Goal: Find contact information: Obtain details needed to contact an individual or organization

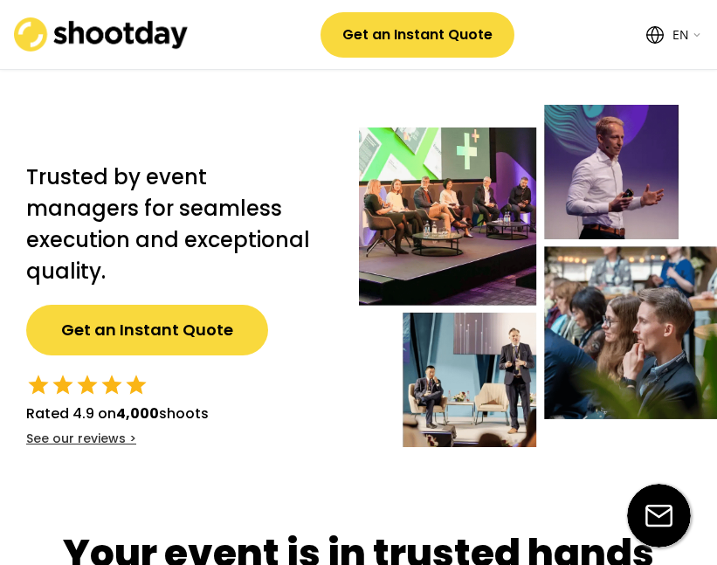
select select ""en""
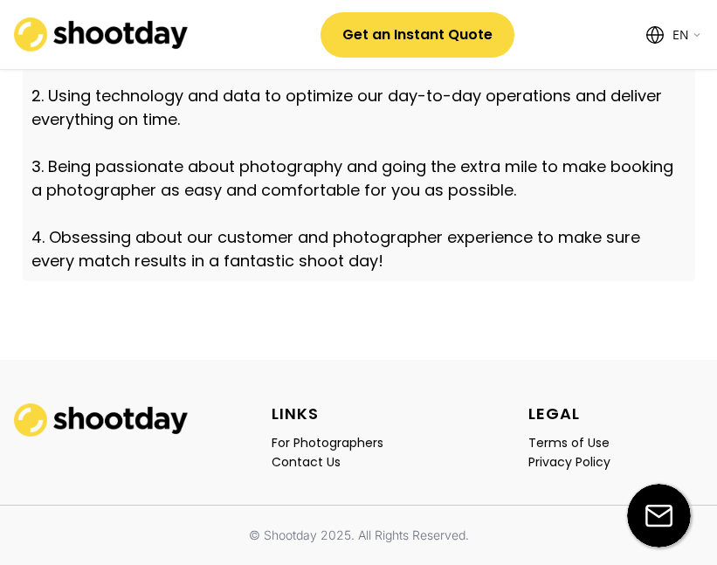
scroll to position [5632, 0]
click at [297, 463] on div "Contact Us" at bounding box center [305, 462] width 69 height 16
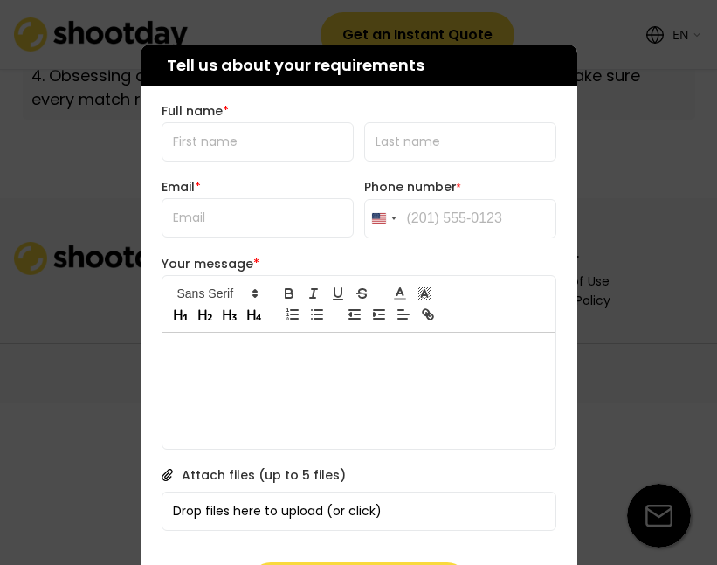
scroll to position [5720, 0]
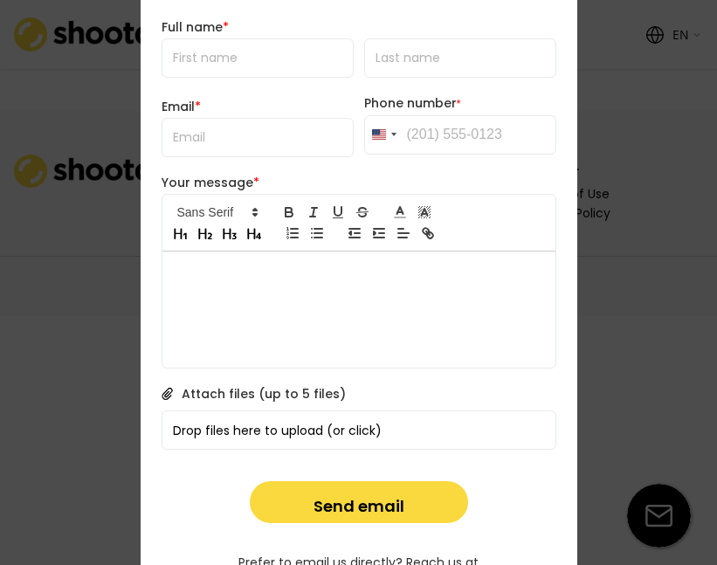
click at [418, 300] on div at bounding box center [358, 309] width 393 height 116
click at [322, 307] on div at bounding box center [358, 309] width 393 height 116
click at [288, 294] on div at bounding box center [358, 309] width 393 height 116
click at [200, 271] on p at bounding box center [358, 270] width 367 height 16
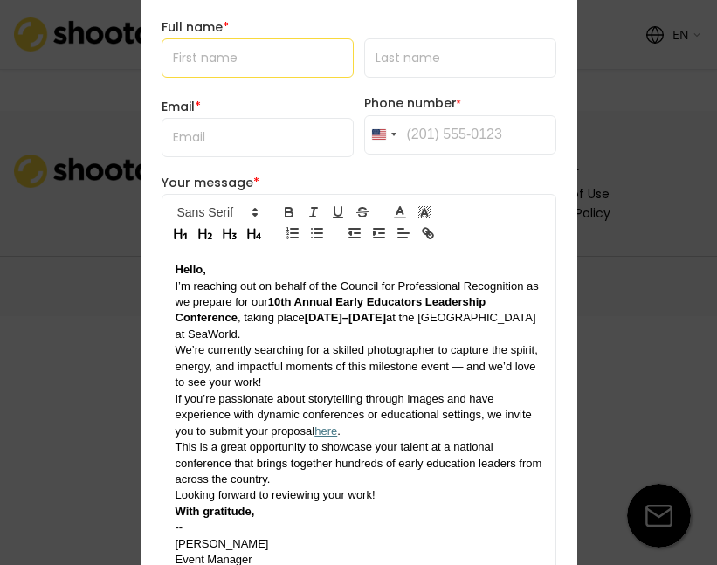
click at [223, 54] on input "input" at bounding box center [257, 57] width 192 height 39
type input "[PERSON_NAME]"
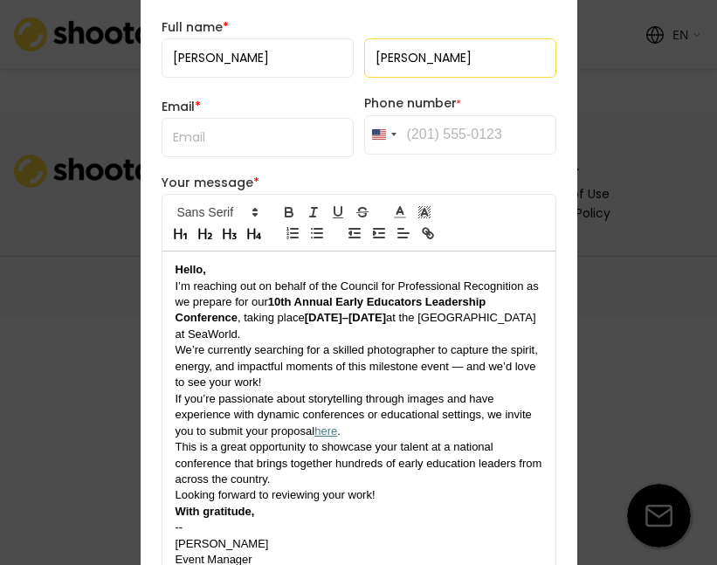
type input "[PERSON_NAME]"
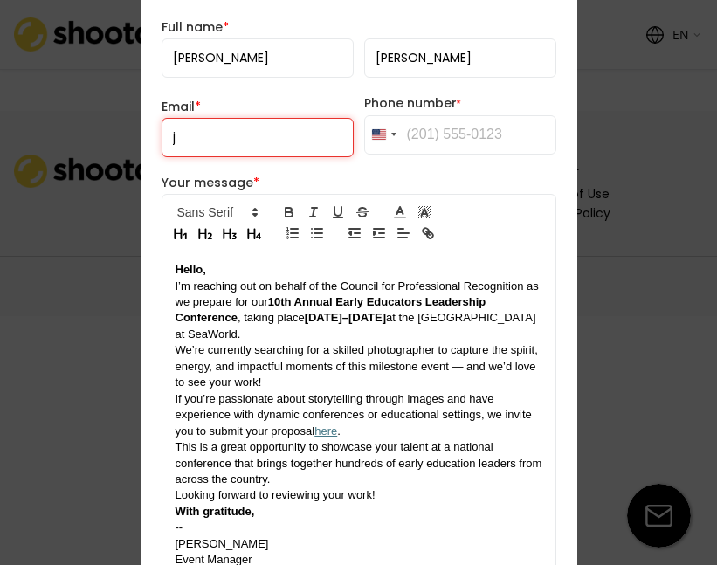
type input "[EMAIL_ADDRESS][DOMAIN_NAME]"
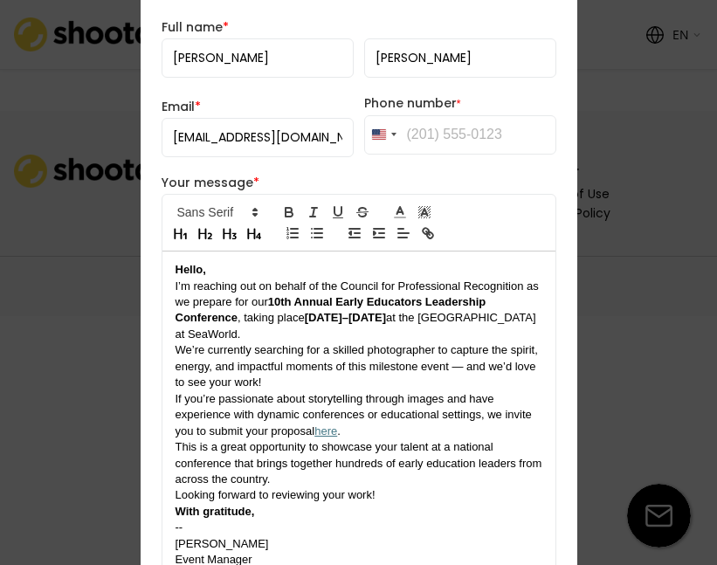
click at [438, 136] on input "tel" at bounding box center [460, 134] width 192 height 39
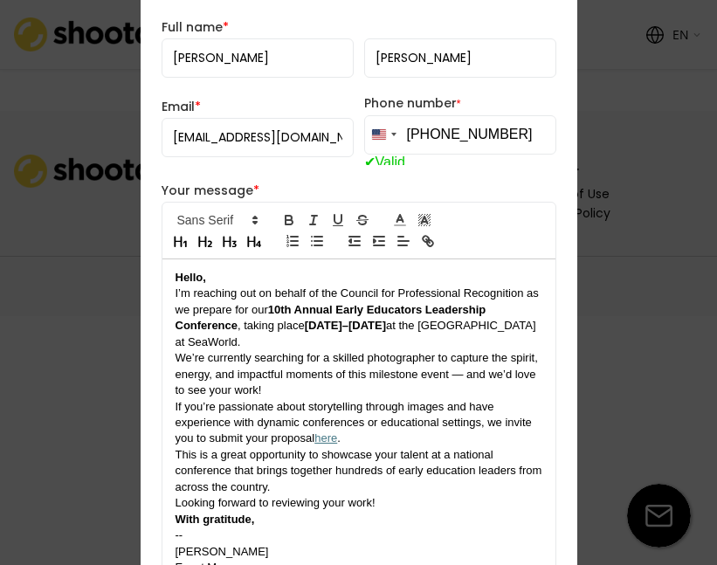
scroll to position [5974, 0]
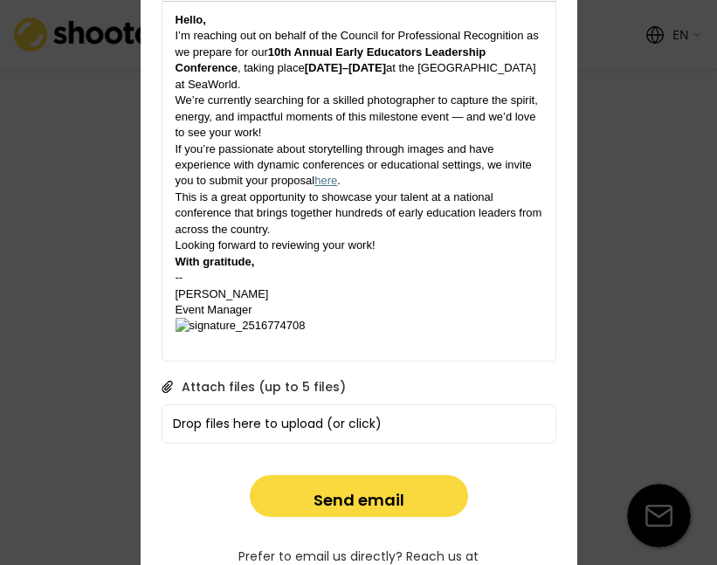
type input "[PHONE_NUMBER]"
click at [324, 485] on button "Send email" at bounding box center [359, 496] width 218 height 42
drag, startPoint x: 319, startPoint y: 327, endPoint x: 184, endPoint y: 319, distance: 134.6
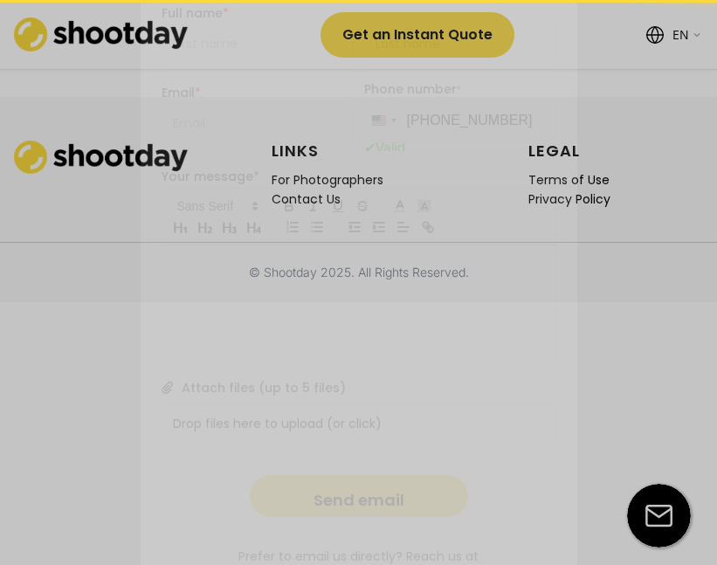
scroll to position [5632, 0]
